Goal: Task Accomplishment & Management: Use online tool/utility

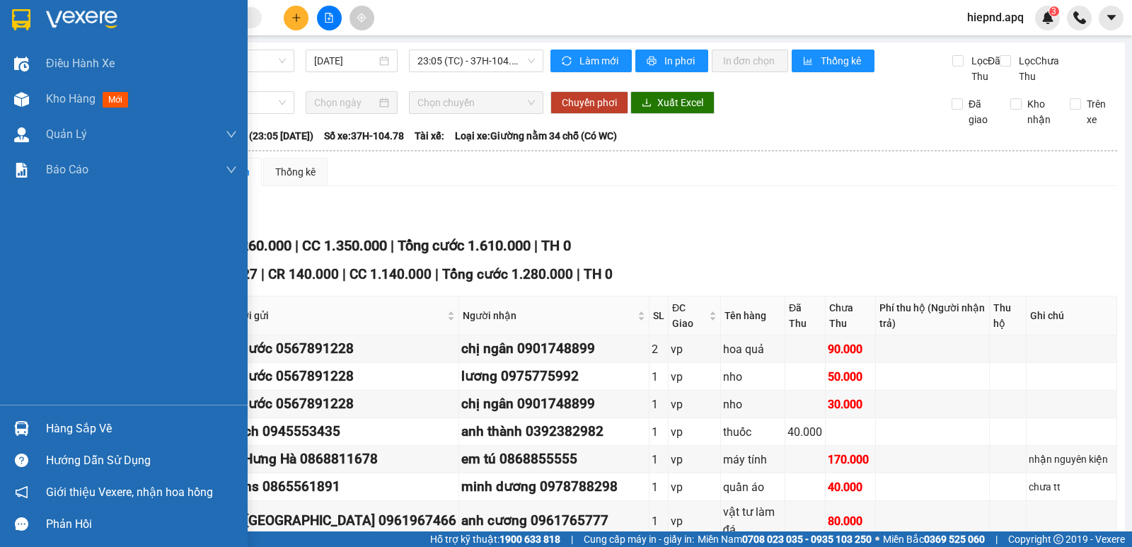
click at [69, 426] on div "Hàng sắp về" at bounding box center [141, 428] width 191 height 21
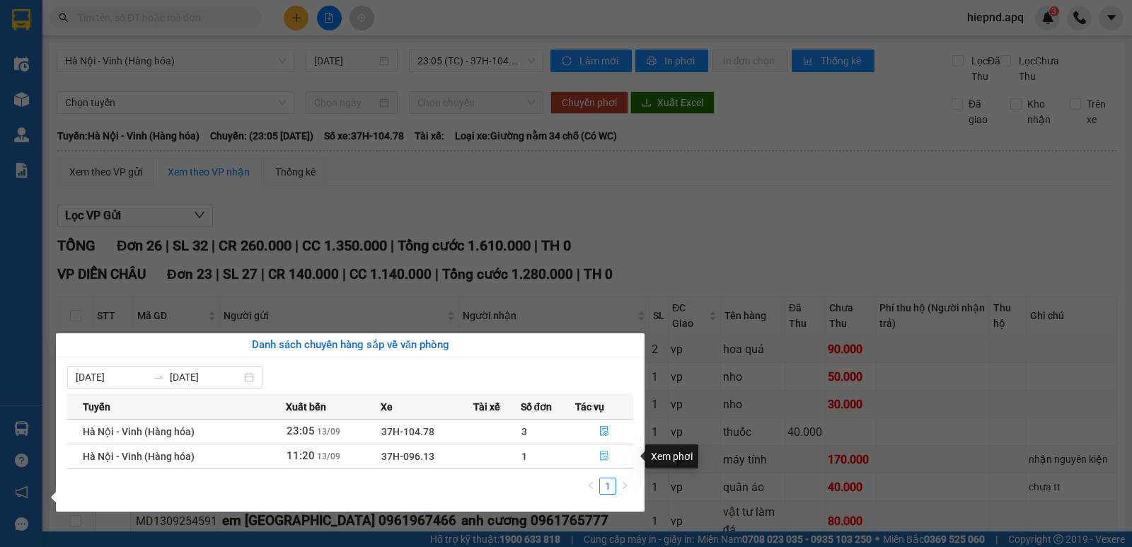
click at [602, 454] on icon "file-done" at bounding box center [604, 456] width 10 height 10
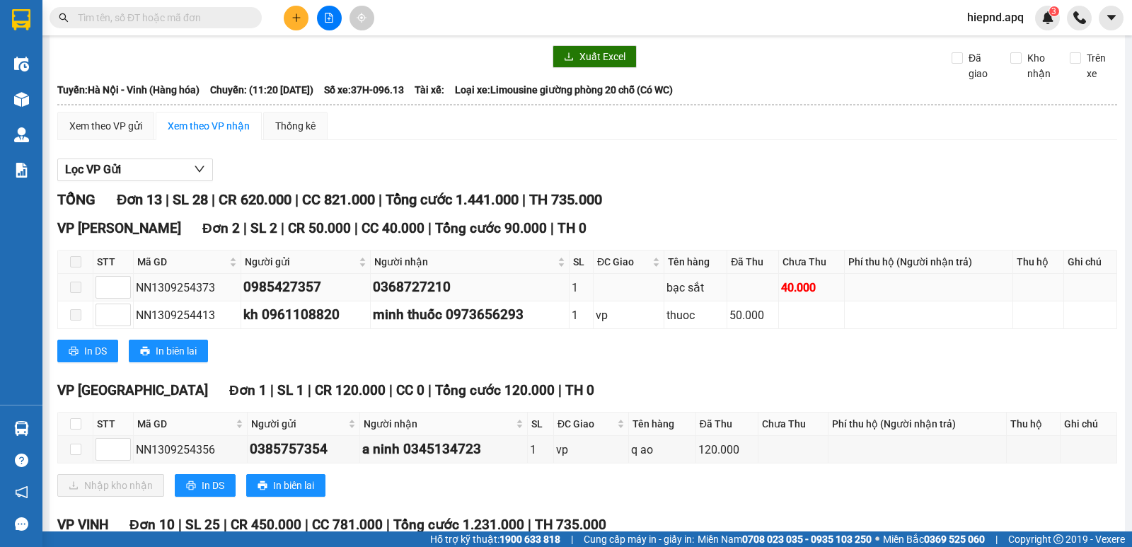
scroll to position [71, 0]
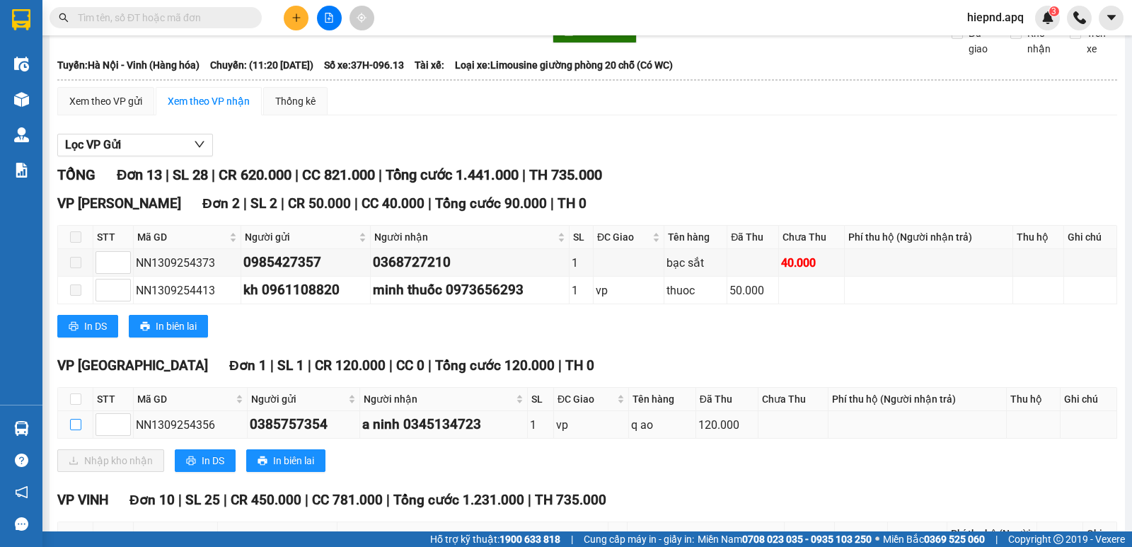
click at [75, 430] on input "checkbox" at bounding box center [75, 424] width 11 height 11
checkbox input "true"
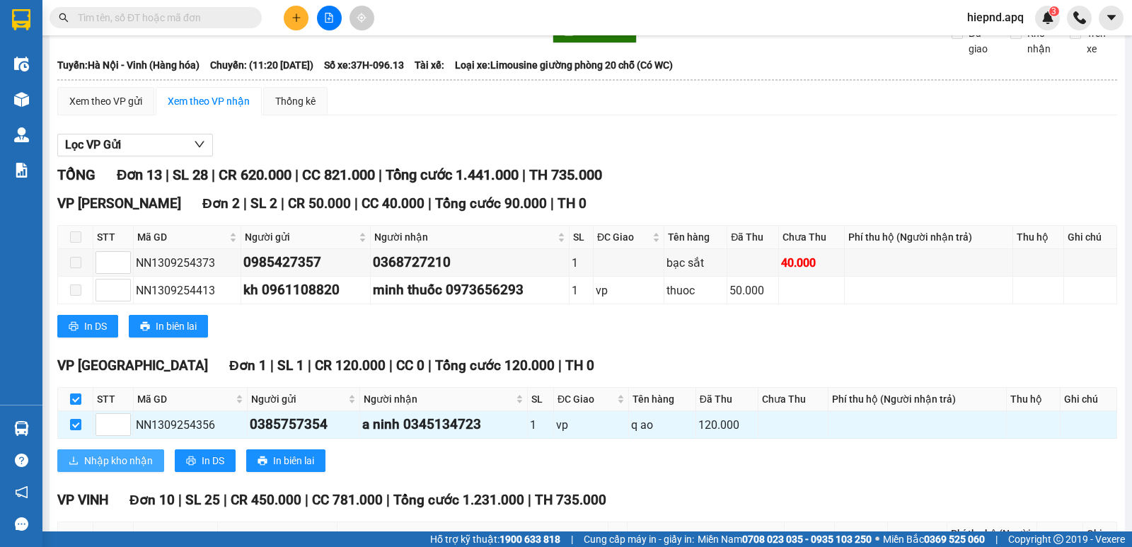
click at [96, 468] on span "Nhập kho nhận" at bounding box center [118, 461] width 69 height 16
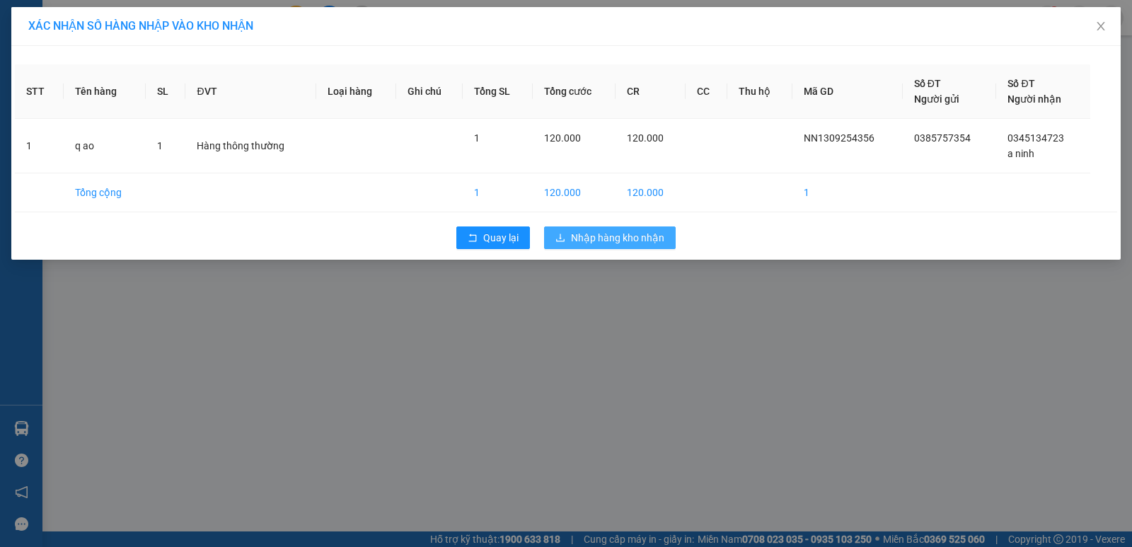
click at [614, 246] on button "Nhập hàng kho nhận" at bounding box center [610, 237] width 132 height 23
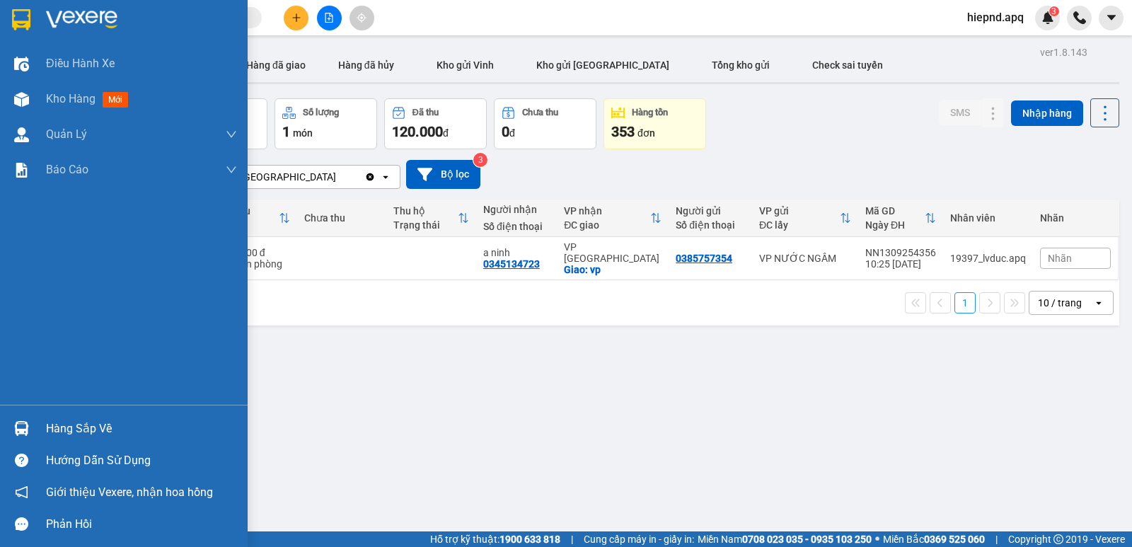
click at [74, 429] on div "Hàng sắp về" at bounding box center [141, 428] width 191 height 21
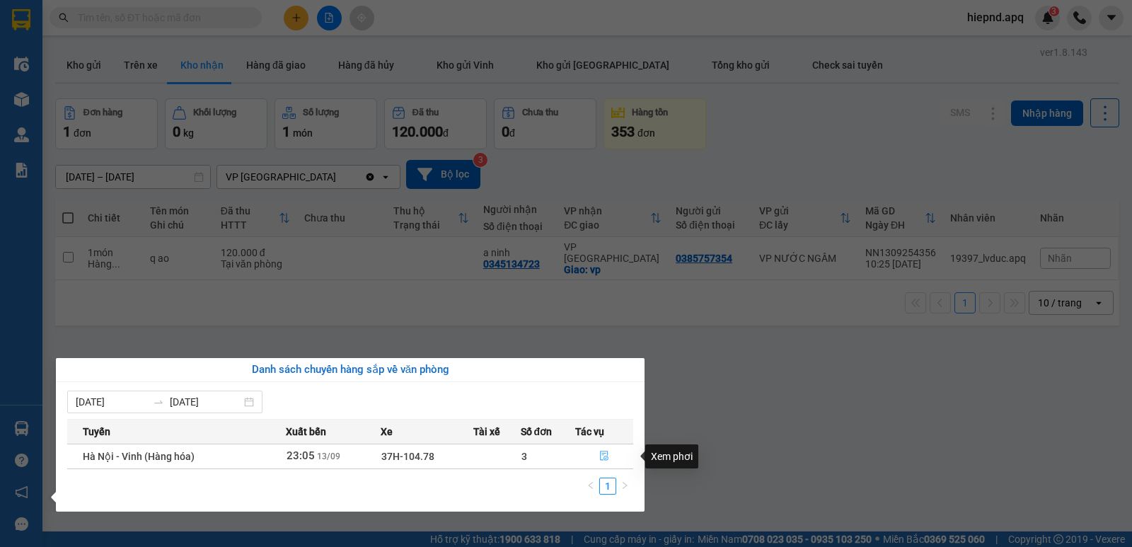
click at [602, 458] on icon "file-done" at bounding box center [604, 456] width 10 height 10
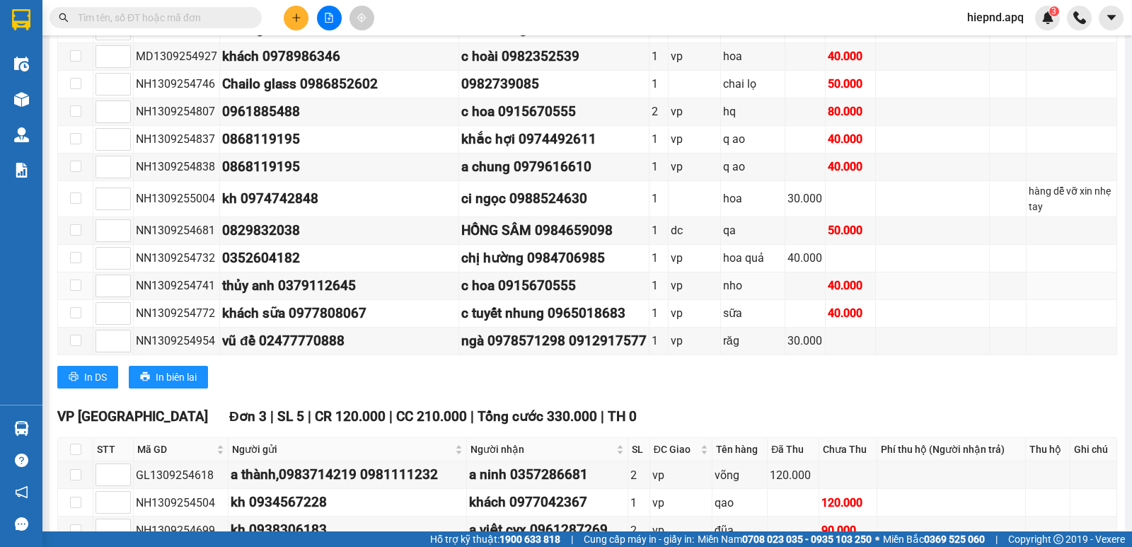
scroll to position [701, 0]
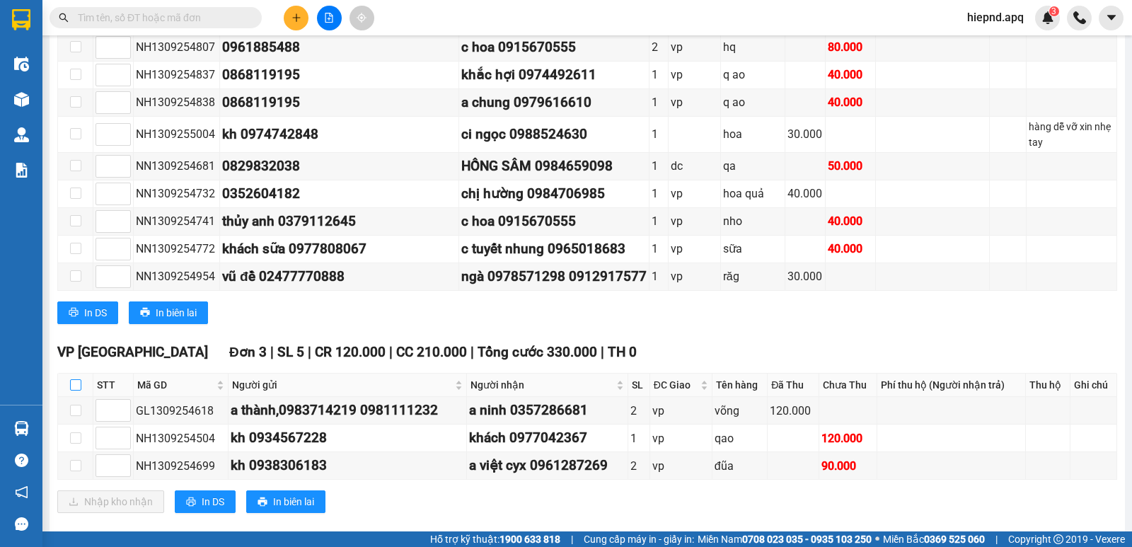
click at [71, 379] on input "checkbox" at bounding box center [75, 384] width 11 height 11
checkbox input "true"
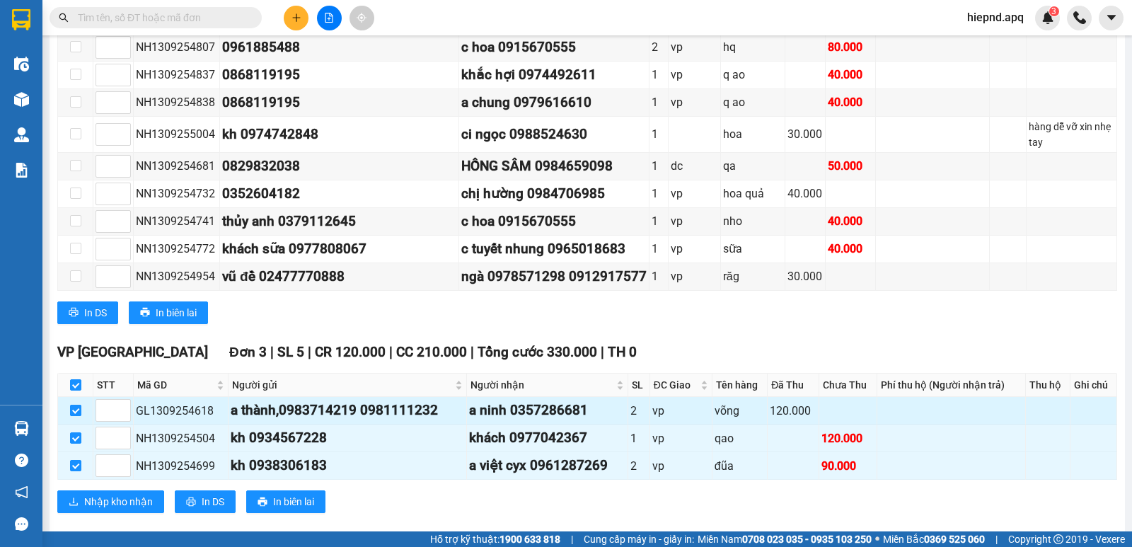
click at [79, 405] on input "checkbox" at bounding box center [75, 410] width 11 height 11
checkbox input "false"
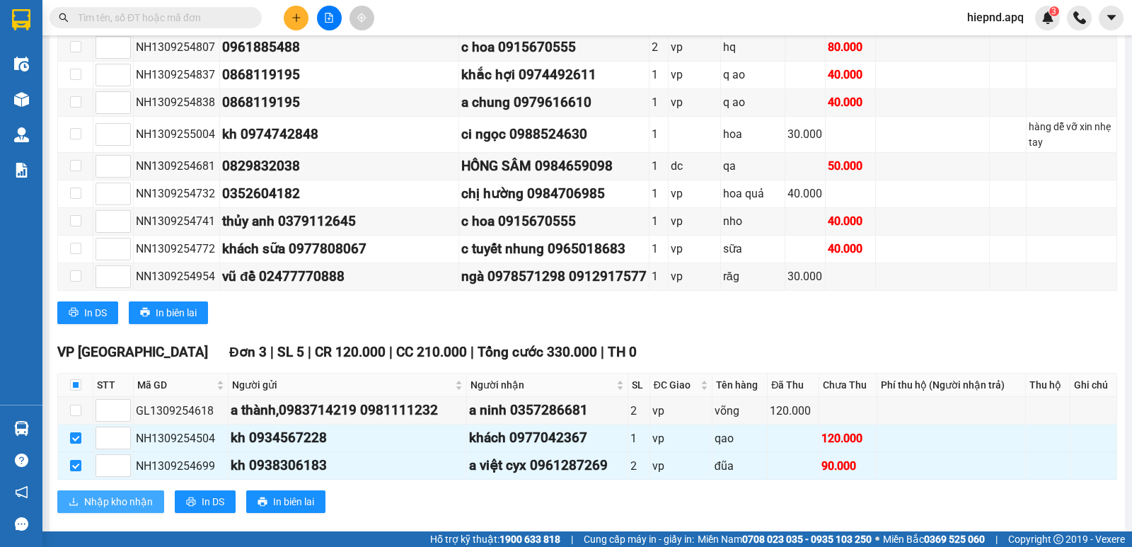
click at [113, 494] on span "Nhập kho nhận" at bounding box center [118, 502] width 69 height 16
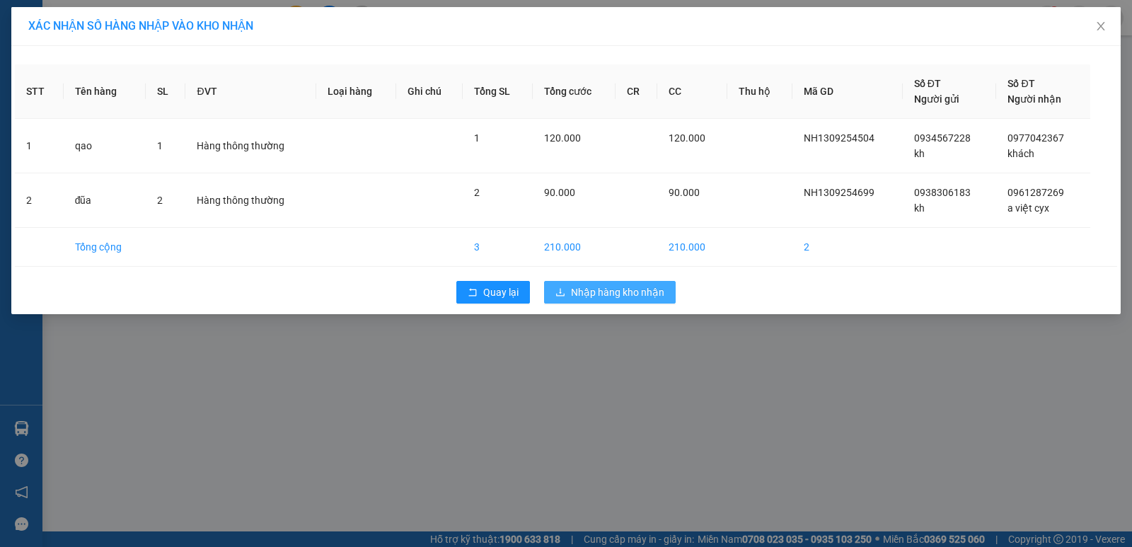
click at [606, 294] on span "Nhập hàng kho nhận" at bounding box center [617, 292] width 93 height 16
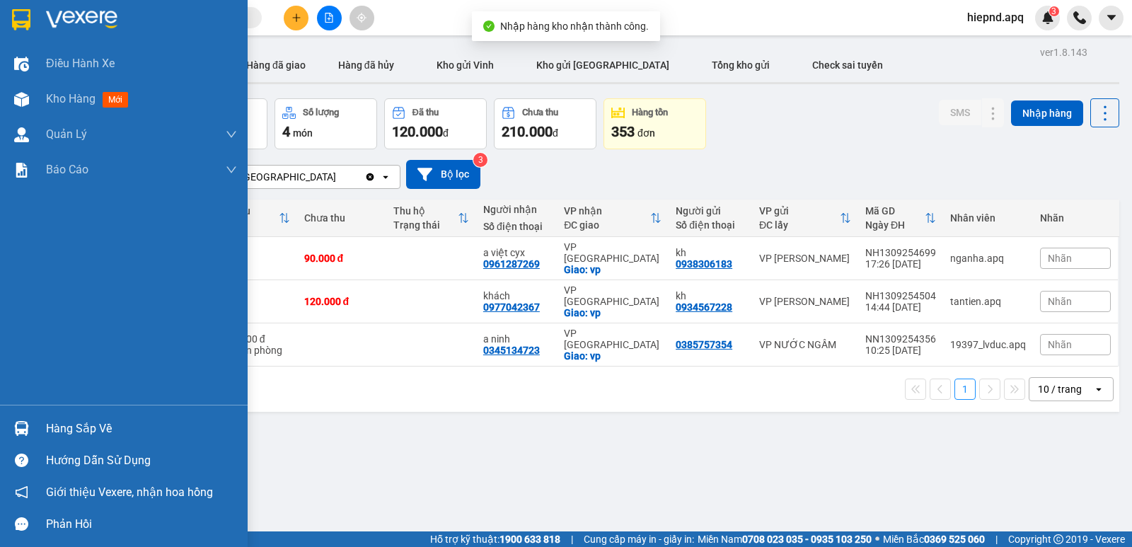
click at [64, 431] on div "Hàng sắp về" at bounding box center [141, 428] width 191 height 21
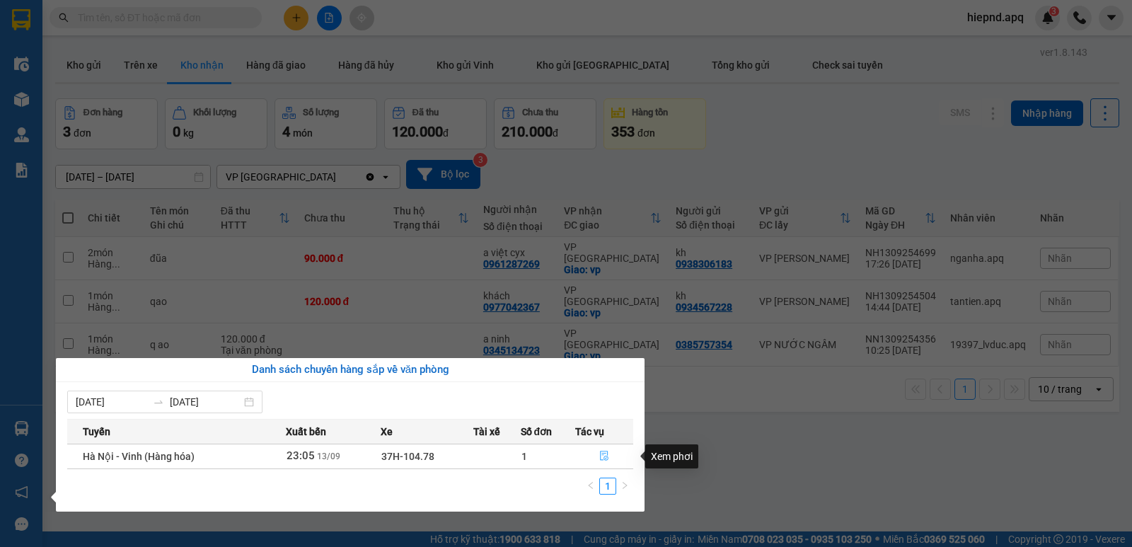
click at [605, 456] on icon "file-done" at bounding box center [604, 456] width 8 height 10
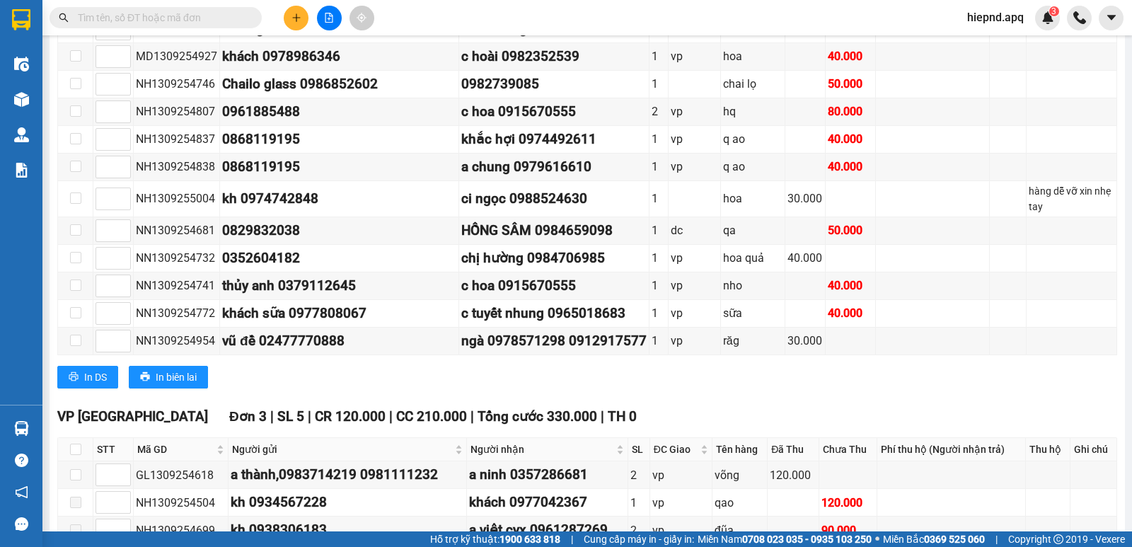
scroll to position [701, 0]
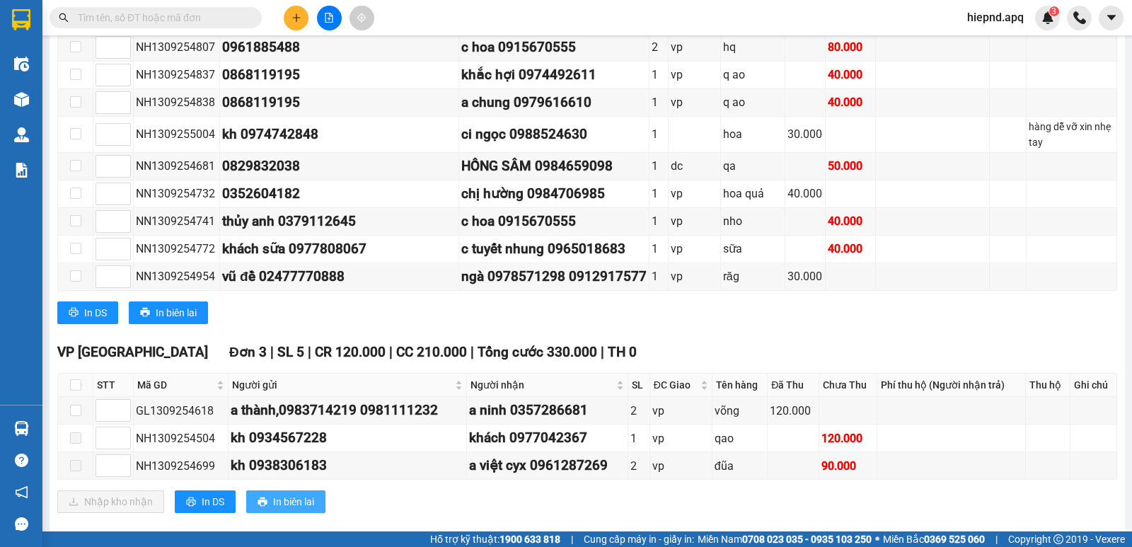
click at [288, 494] on span "In biên lai" at bounding box center [293, 502] width 41 height 16
click at [800, 319] on div "TỔNG Đơn 26 | SL 32 | CR 260.000 | CC 1.350.000 | Tổng cước 1.610.000 | TH 0 VP…" at bounding box center [587, 32] width 1060 height 997
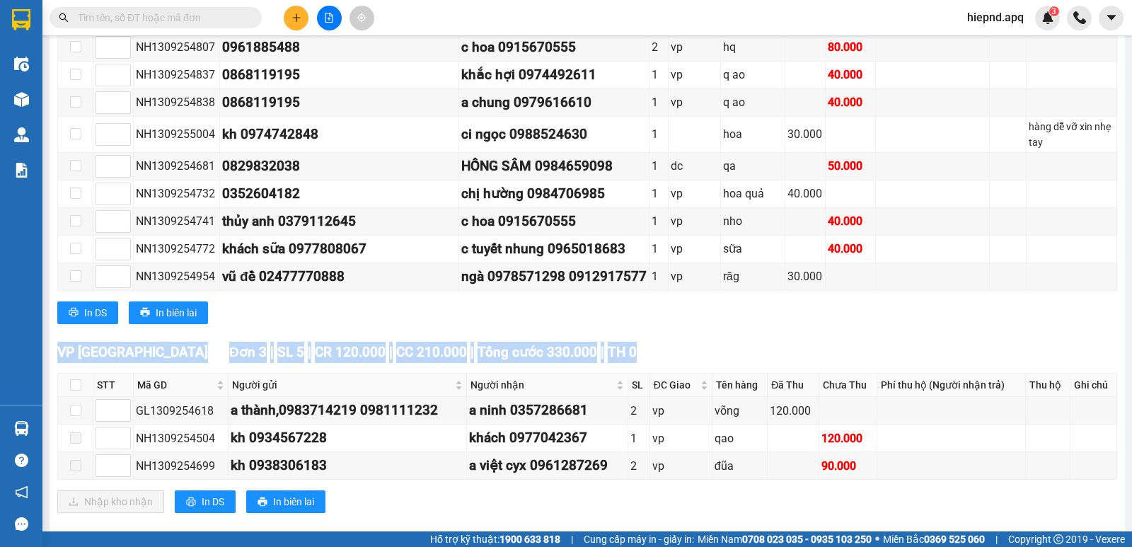
click at [800, 342] on div "VP [GEOGRAPHIC_DATA] 3 | SL 5 | CR 120.000 | CC 210.000 | Tổng cước 330.000 | T…" at bounding box center [587, 352] width 1060 height 21
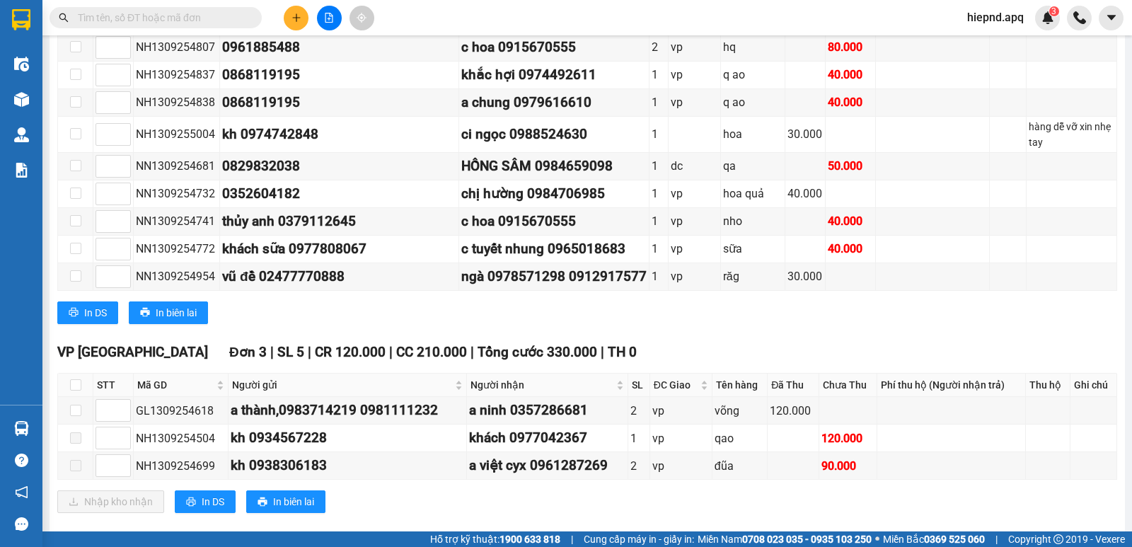
click at [610, 496] on div "VP [GEOGRAPHIC_DATA] 3 | SL 5 | CR 120.000 | CC 210.000 | Tổng cước 330.000 | T…" at bounding box center [587, 433] width 1060 height 183
click at [151, 507] on div "TỔNG Đơn 26 | SL 32 | CR 260.000 | CC 1.350.000 | Tổng cước 1.610.000 | TH 0 VP…" at bounding box center [587, 32] width 1060 height 997
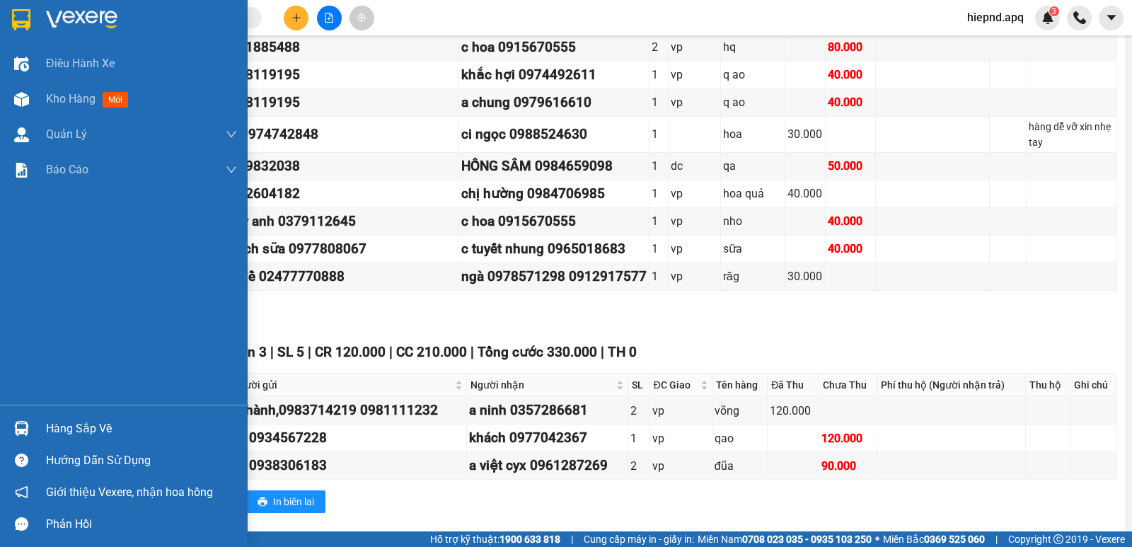
click at [64, 427] on div "Hàng sắp về" at bounding box center [141, 428] width 191 height 21
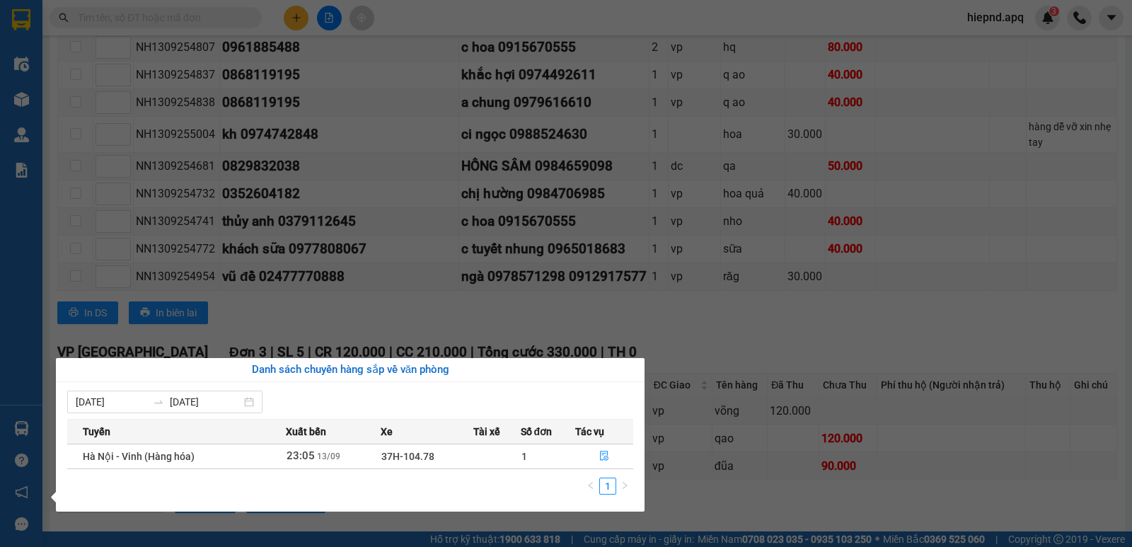
click at [908, 318] on section "Kết quả tìm kiếm ( 0 ) Bộ lọc No Data hiepnd.apq 3 Điều hành xe Kho hàng mới Qu…" at bounding box center [566, 273] width 1132 height 547
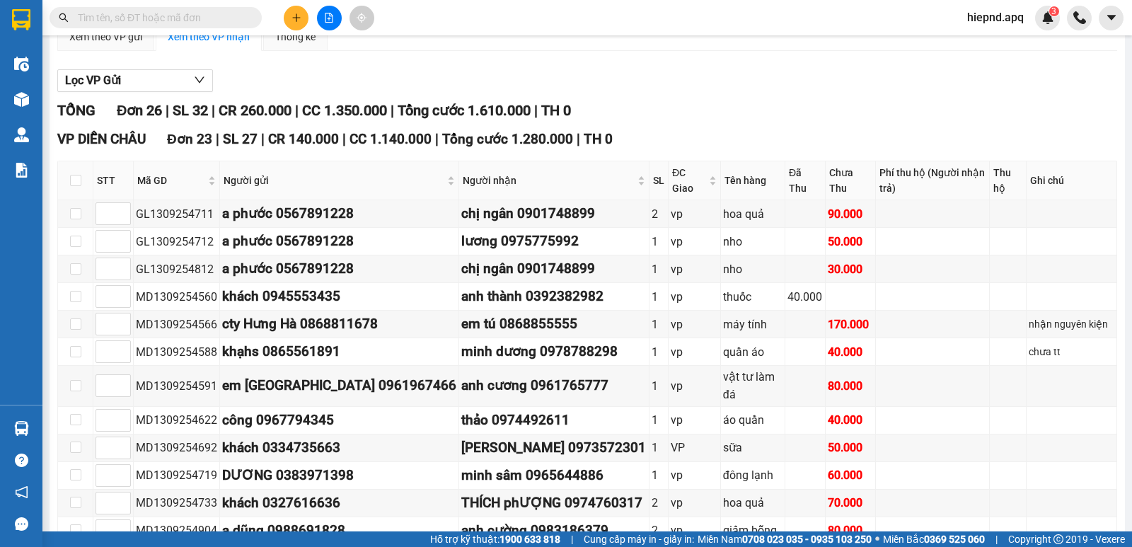
scroll to position [0, 0]
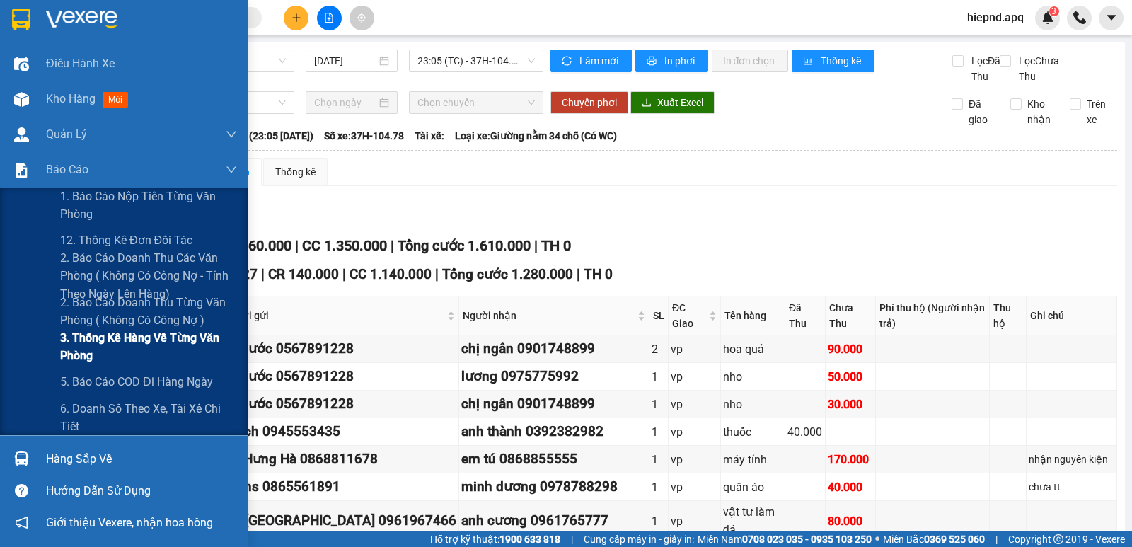
click at [151, 342] on span "3. Thống kê hàng về từng văn phòng" at bounding box center [148, 346] width 177 height 35
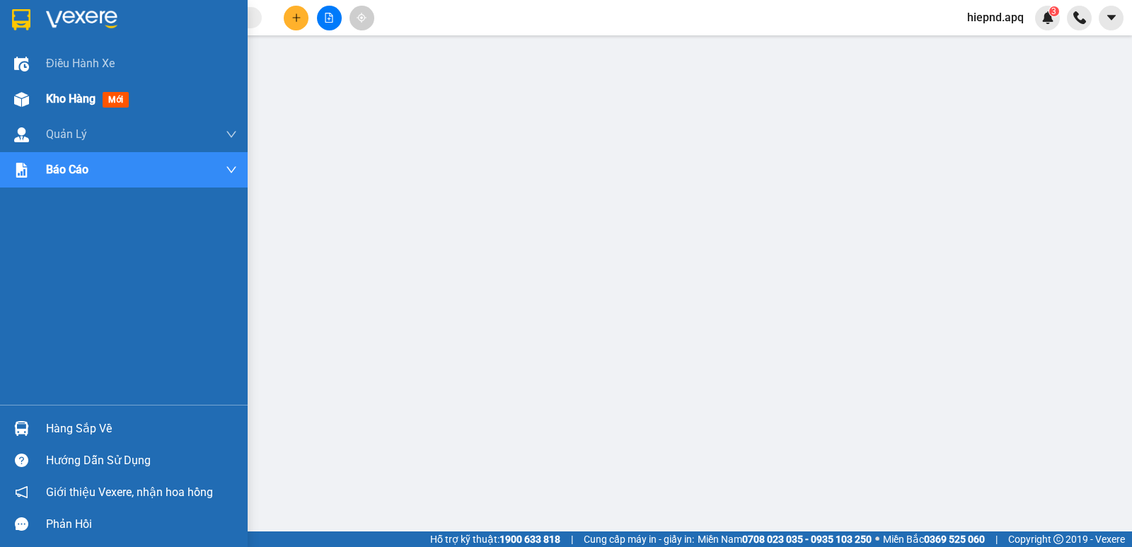
click at [62, 110] on div "Kho hàng mới" at bounding box center [141, 98] width 191 height 35
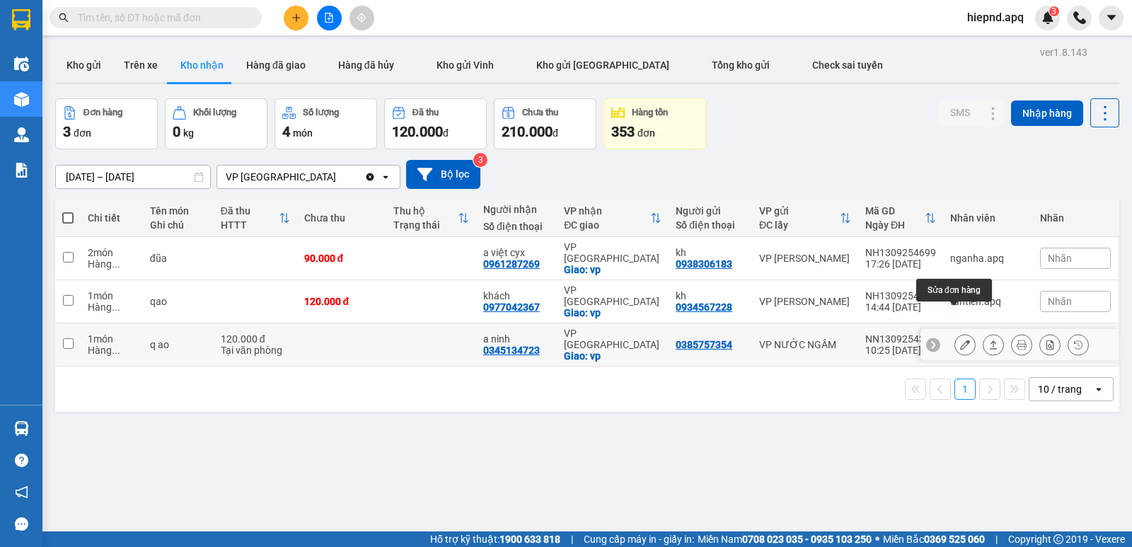
click at [960, 340] on icon at bounding box center [965, 345] width 10 height 10
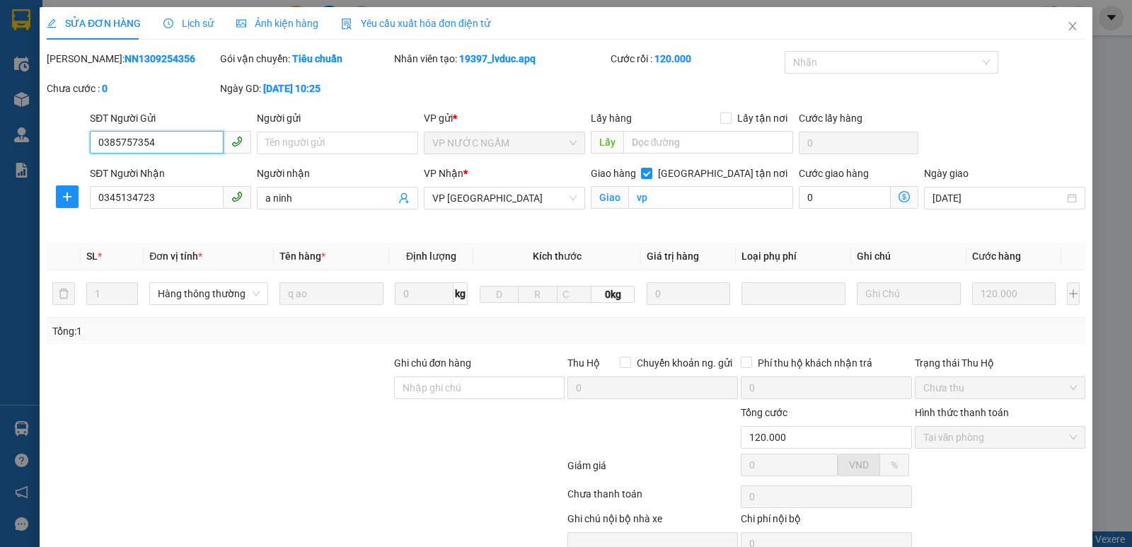
scroll to position [69, 0]
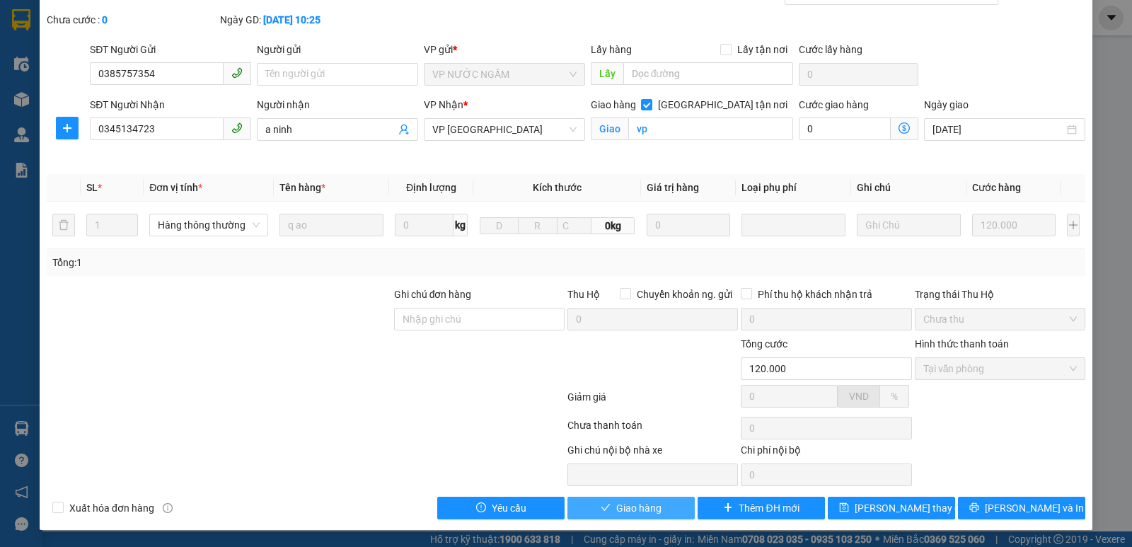
click at [616, 505] on span "Giao hàng" at bounding box center [638, 508] width 45 height 16
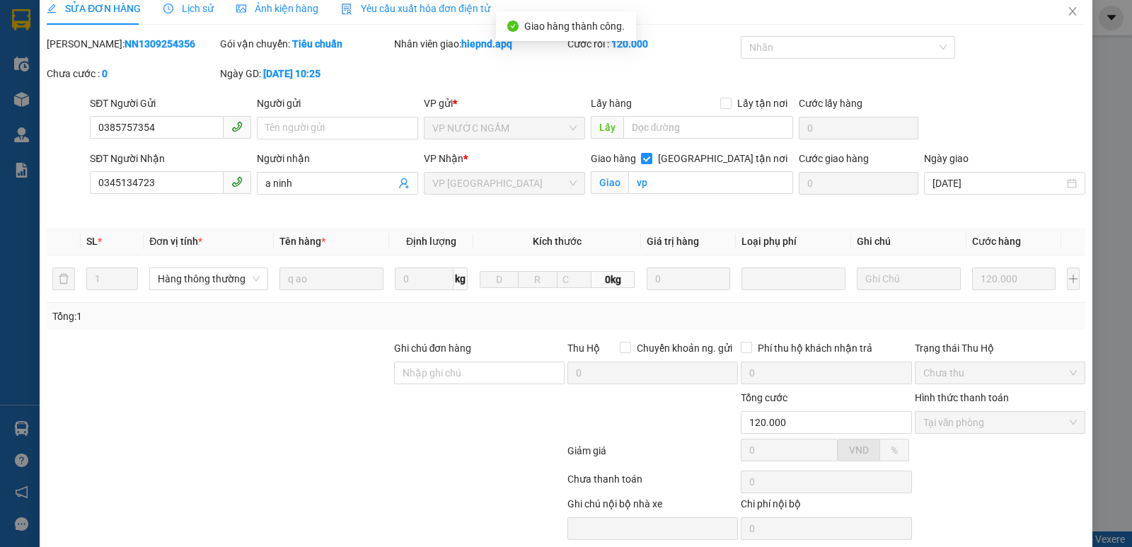
scroll to position [0, 0]
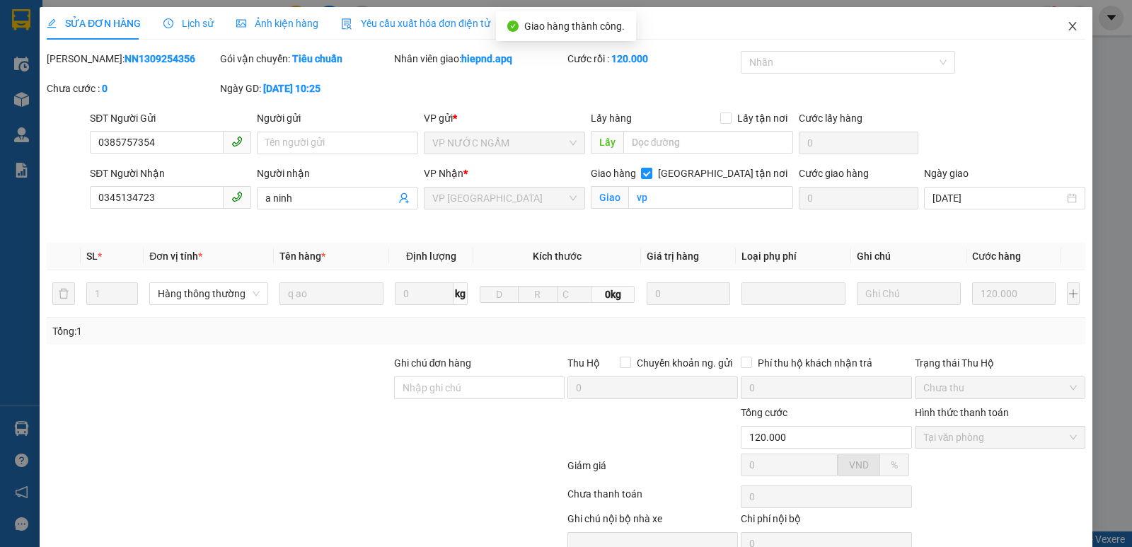
click at [1067, 27] on icon "close" at bounding box center [1072, 26] width 11 height 11
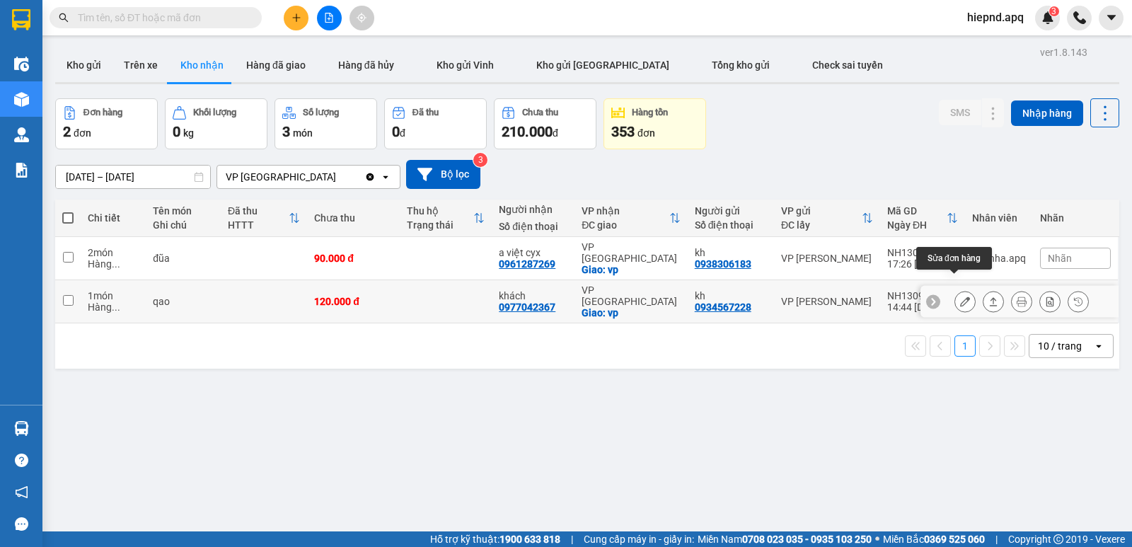
click at [960, 296] on icon at bounding box center [965, 301] width 10 height 10
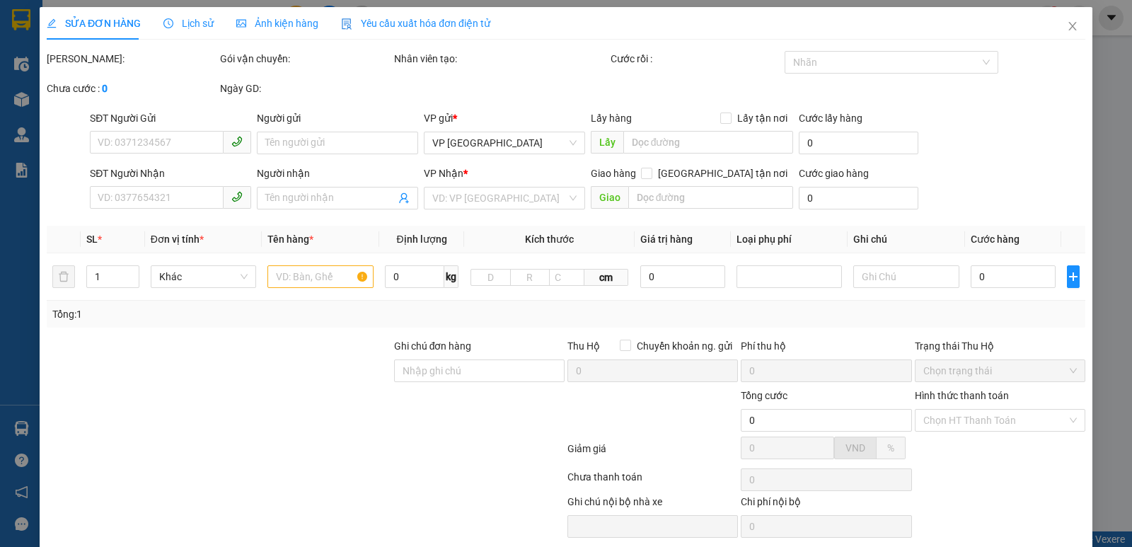
type input "0934567228"
type input "kh"
type input "0977042367"
type input "khách"
checkbox input "true"
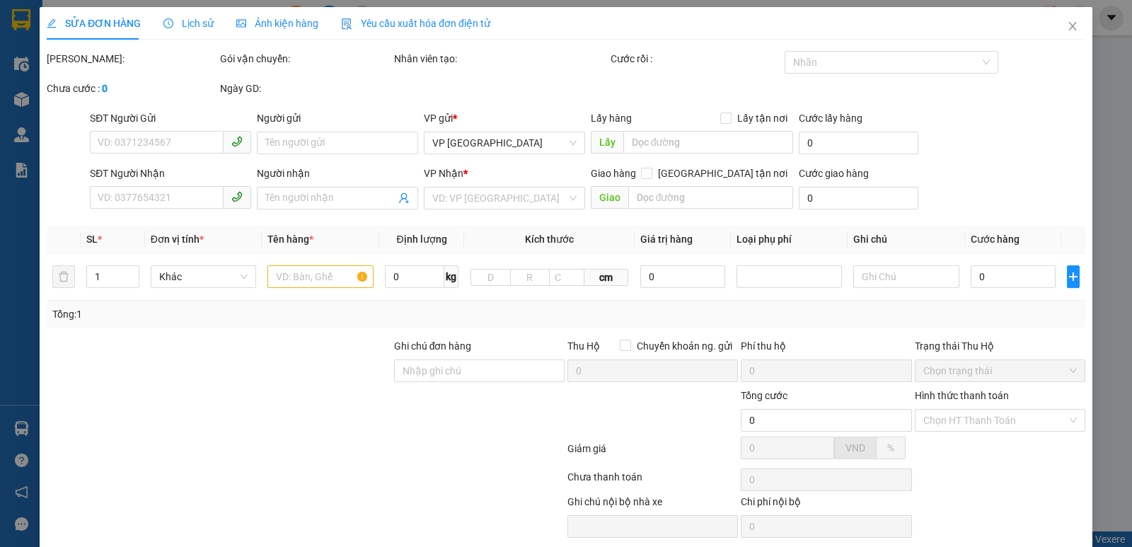
type input "vp"
type input "120.000"
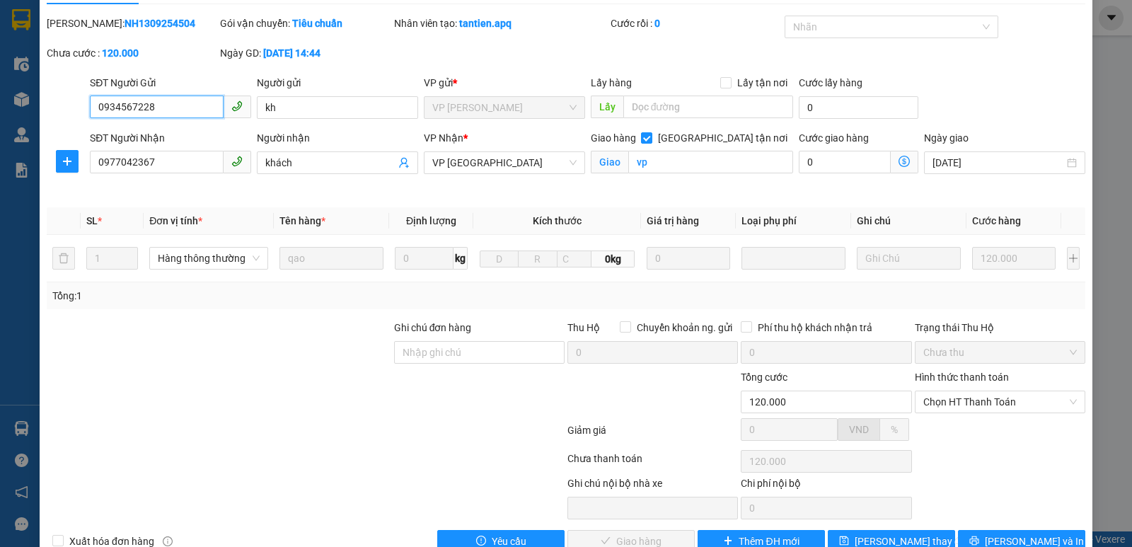
scroll to position [69, 0]
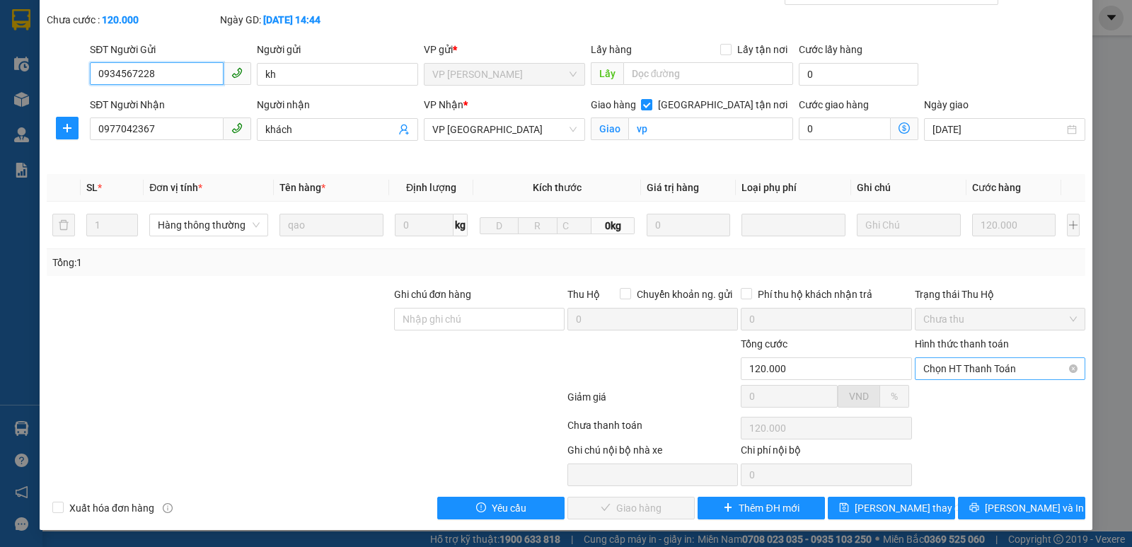
click at [984, 365] on span "Chọn HT Thanh Toán" at bounding box center [1000, 368] width 154 height 21
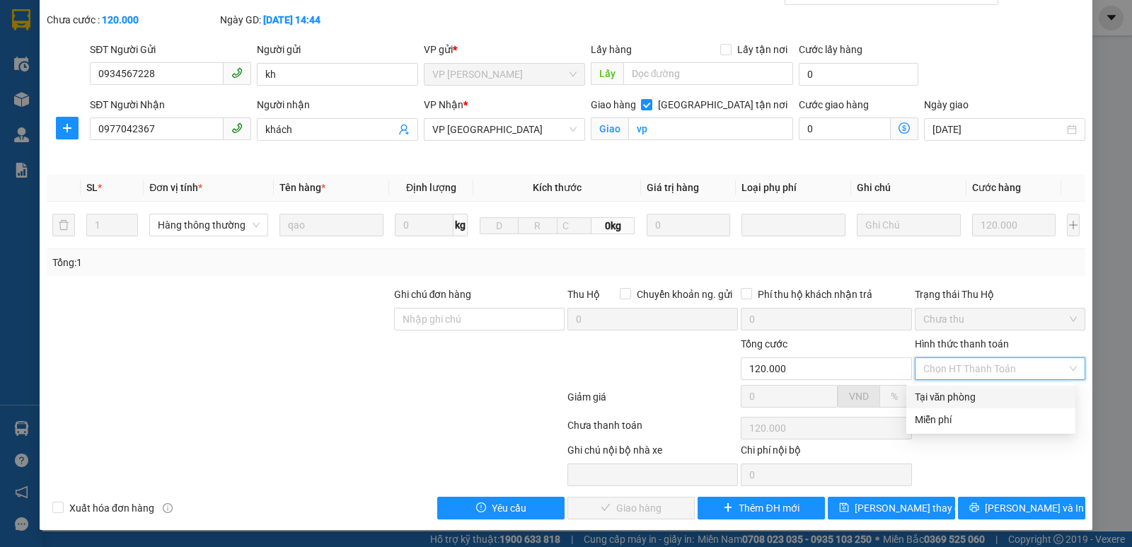
click at [970, 391] on div "Tại văn phòng" at bounding box center [991, 397] width 152 height 16
type input "0"
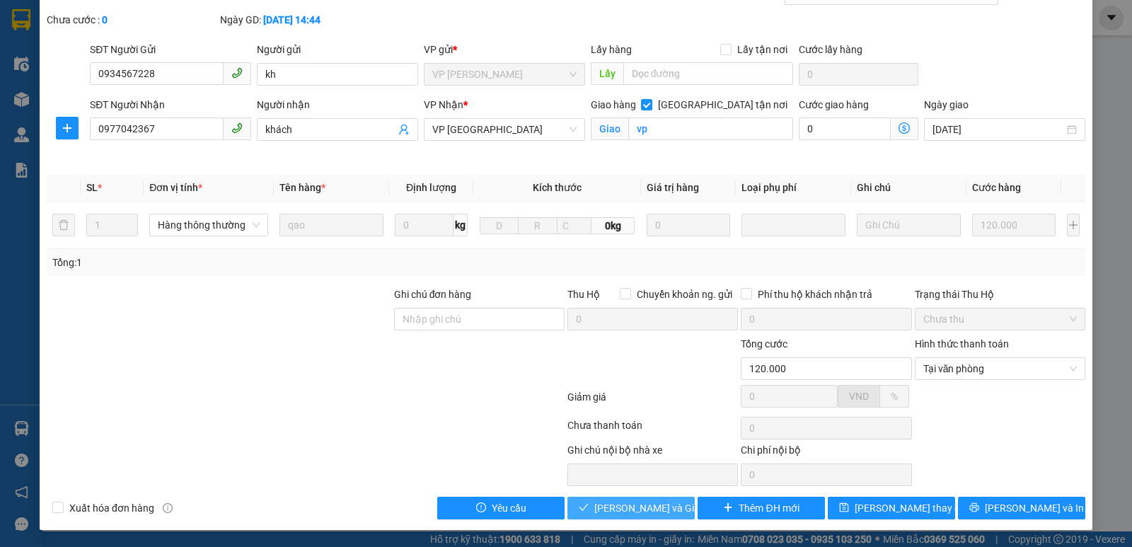
click at [602, 504] on span "[PERSON_NAME] và Giao hàng" at bounding box center [662, 508] width 136 height 16
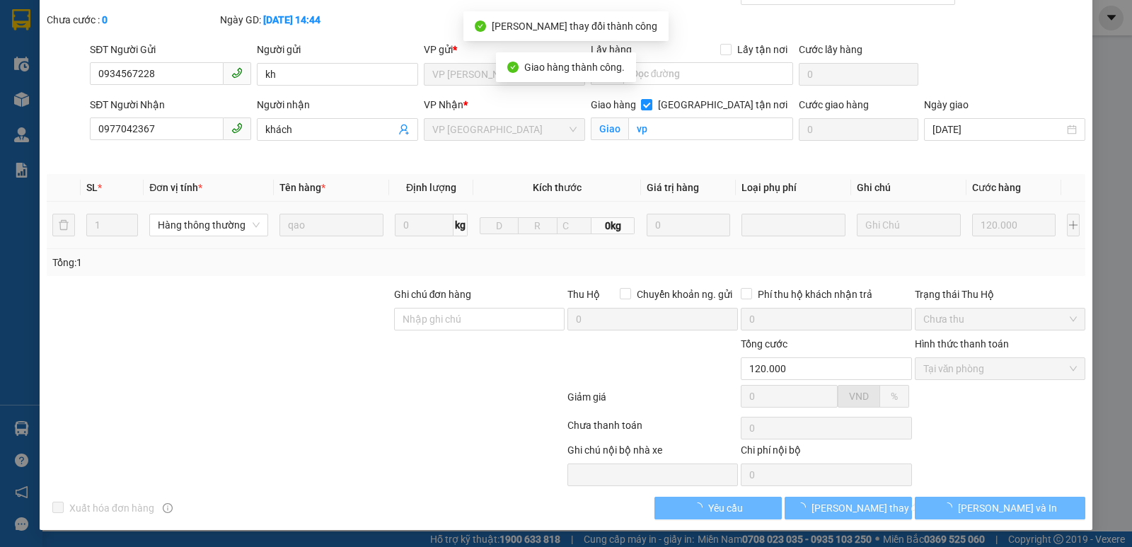
scroll to position [0, 0]
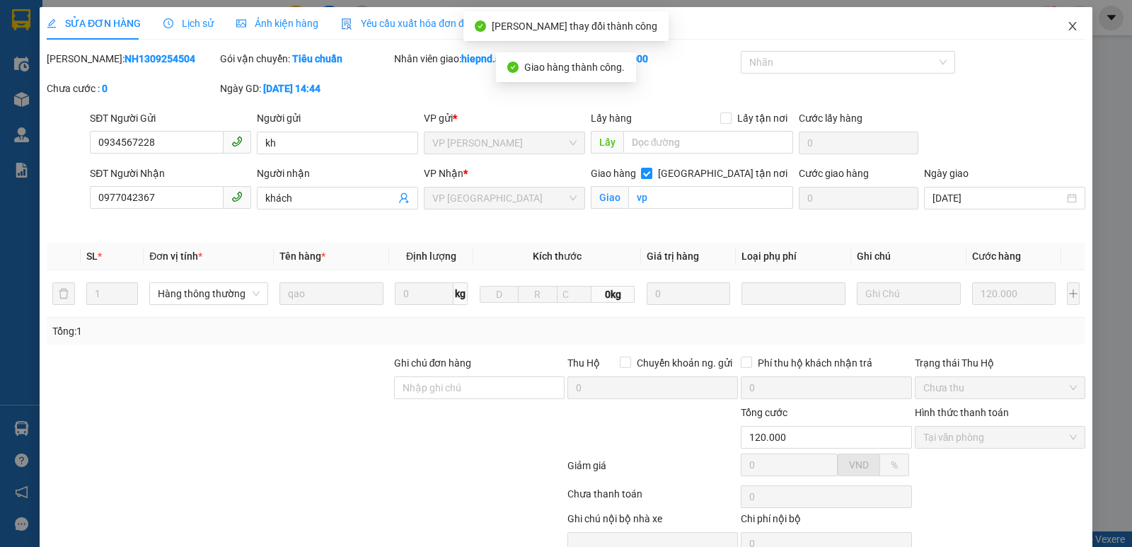
click at [1067, 27] on icon "close" at bounding box center [1072, 26] width 11 height 11
